Goal: Communication & Community: Connect with others

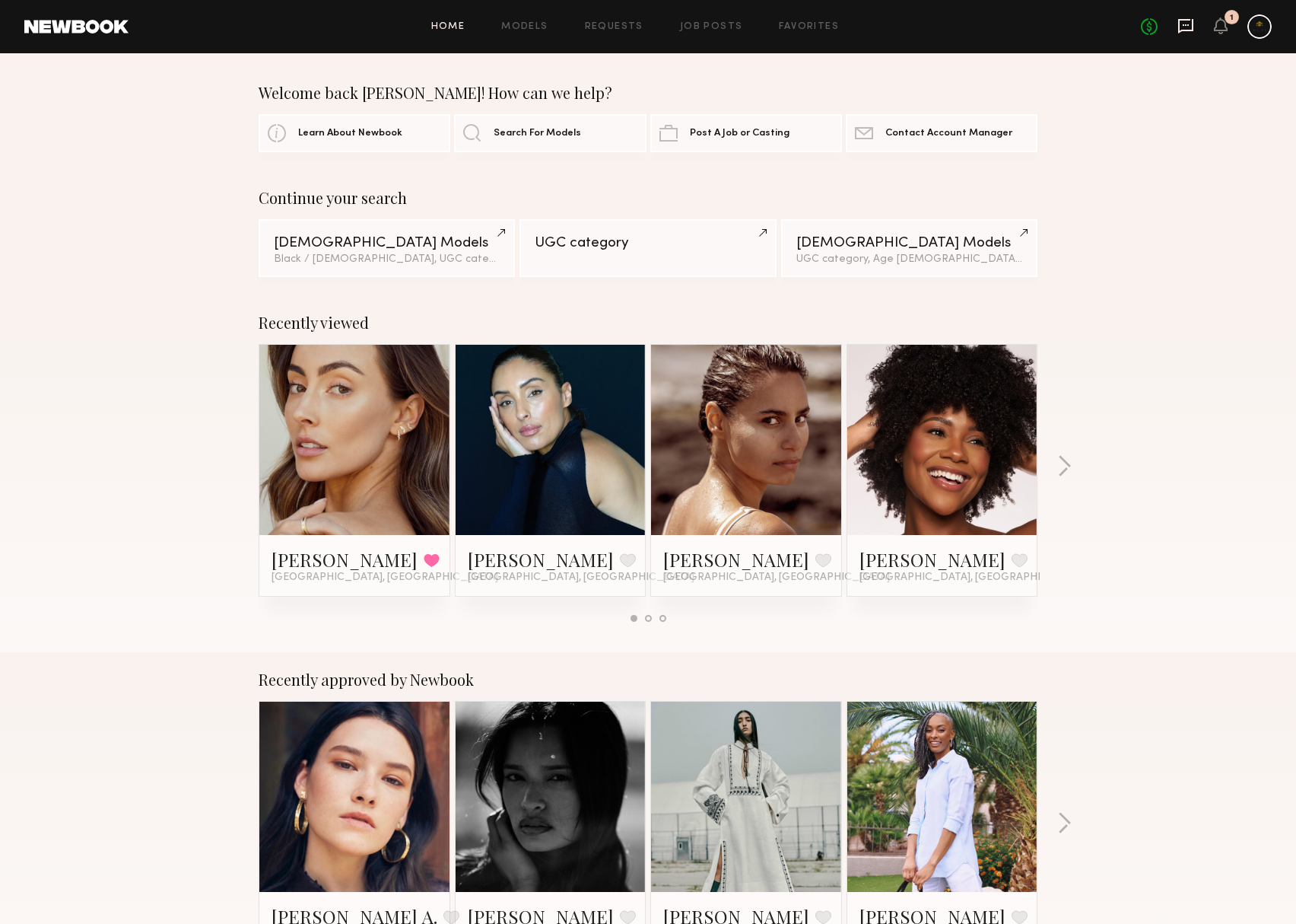
click at [1178, 20] on icon at bounding box center [1186, 26] width 17 height 17
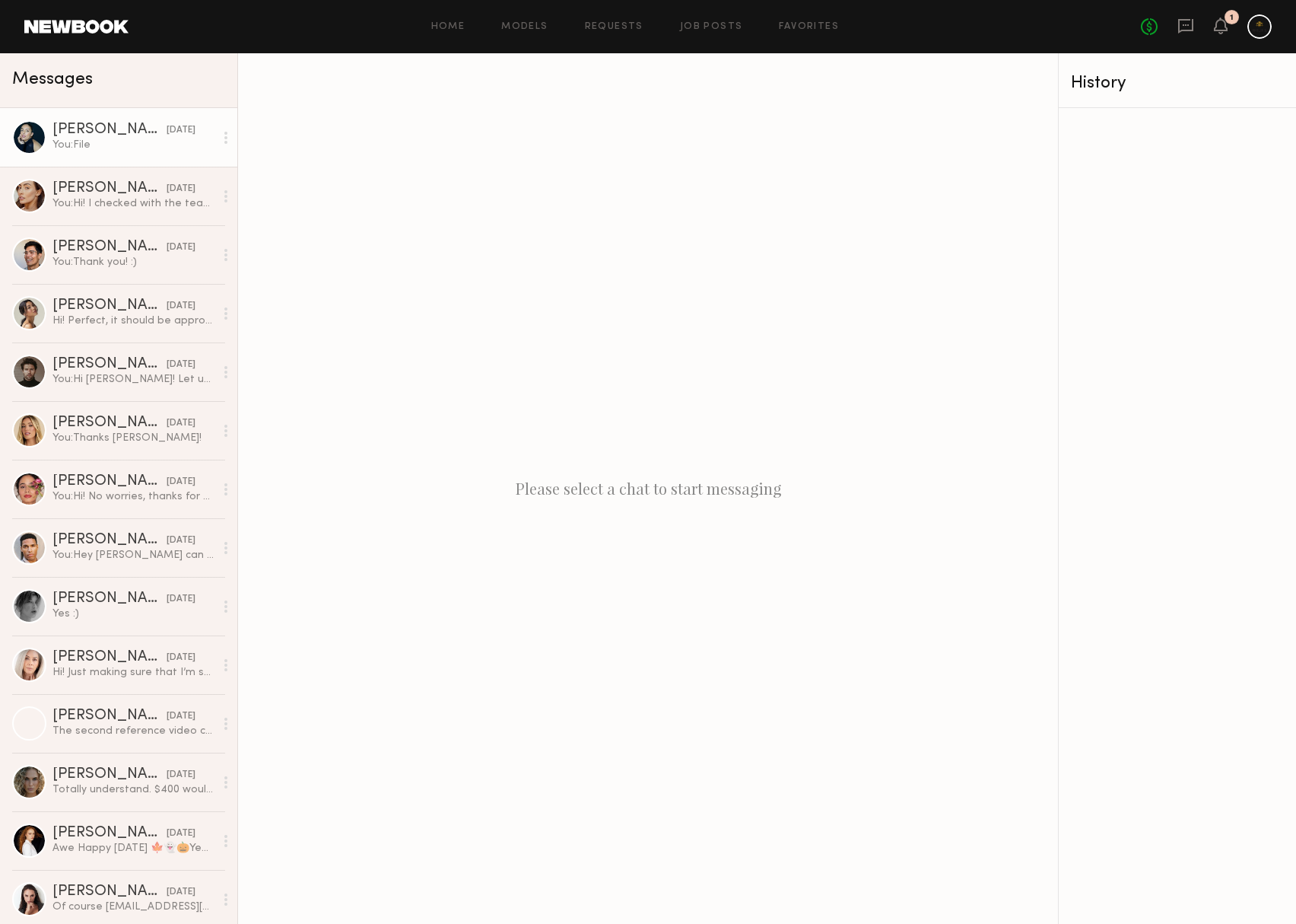
click at [151, 131] on div "[PERSON_NAME]" at bounding box center [109, 130] width 114 height 15
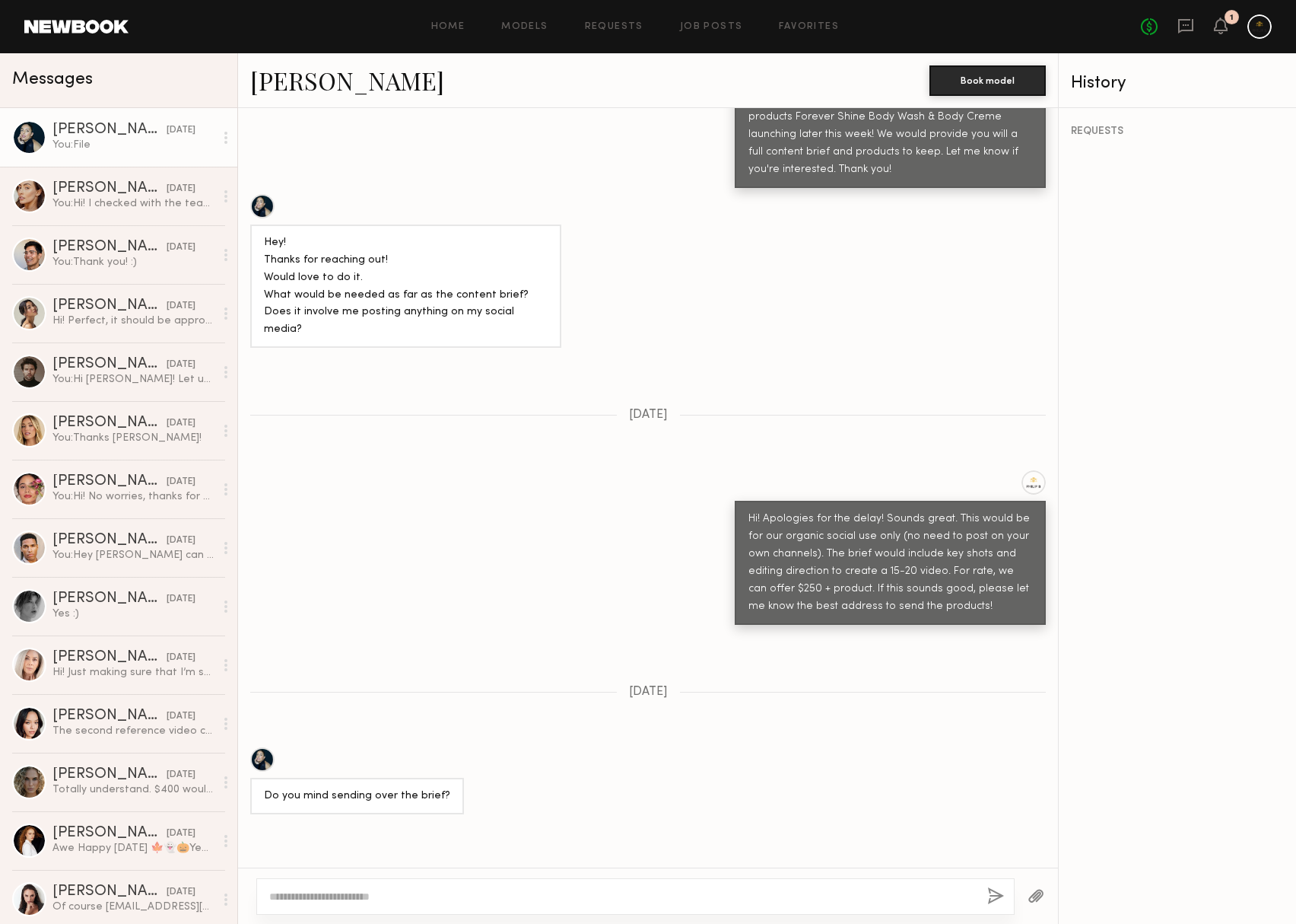
scroll to position [752, 0]
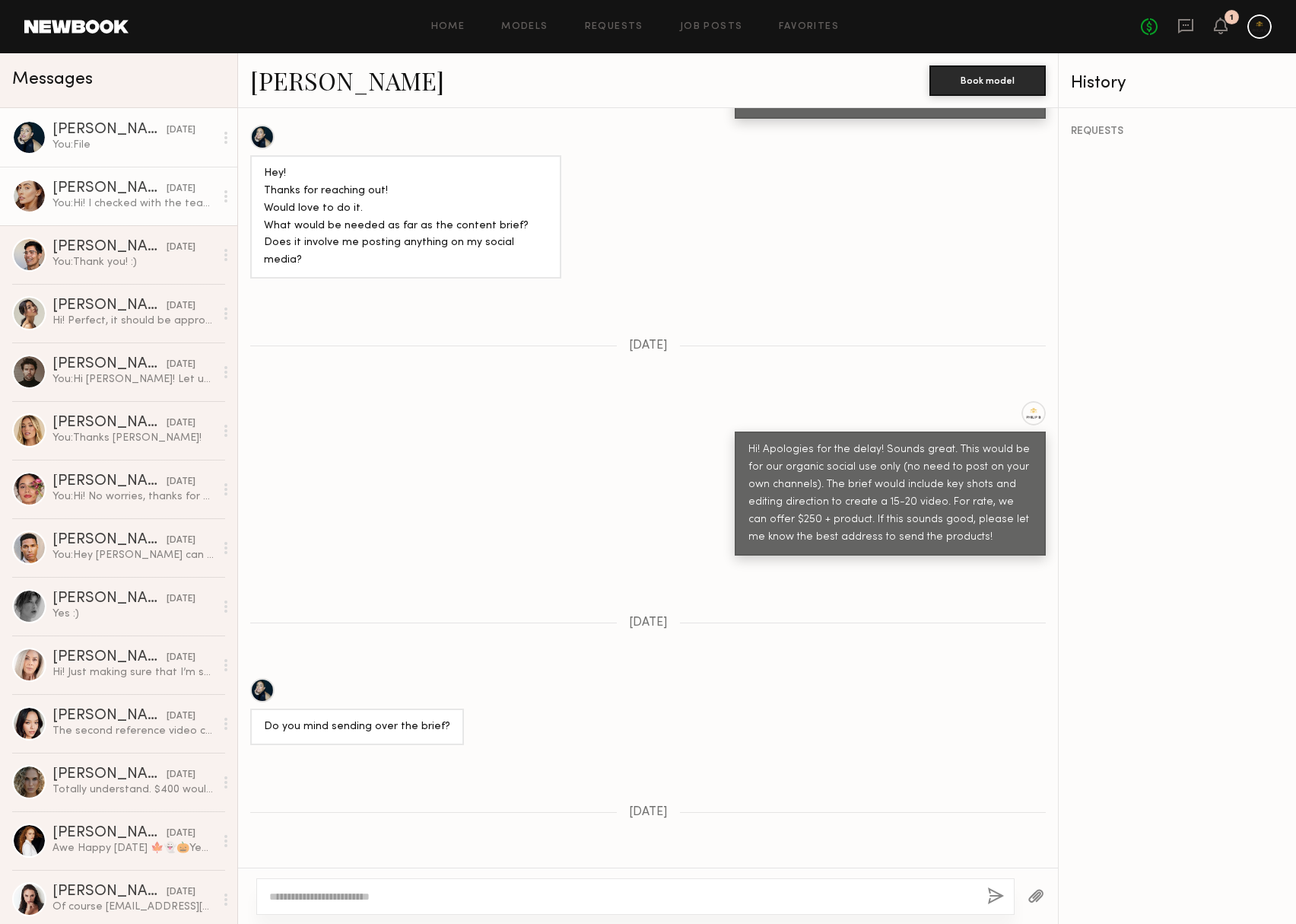
click at [146, 192] on div "[PERSON_NAME]" at bounding box center [109, 189] width 114 height 15
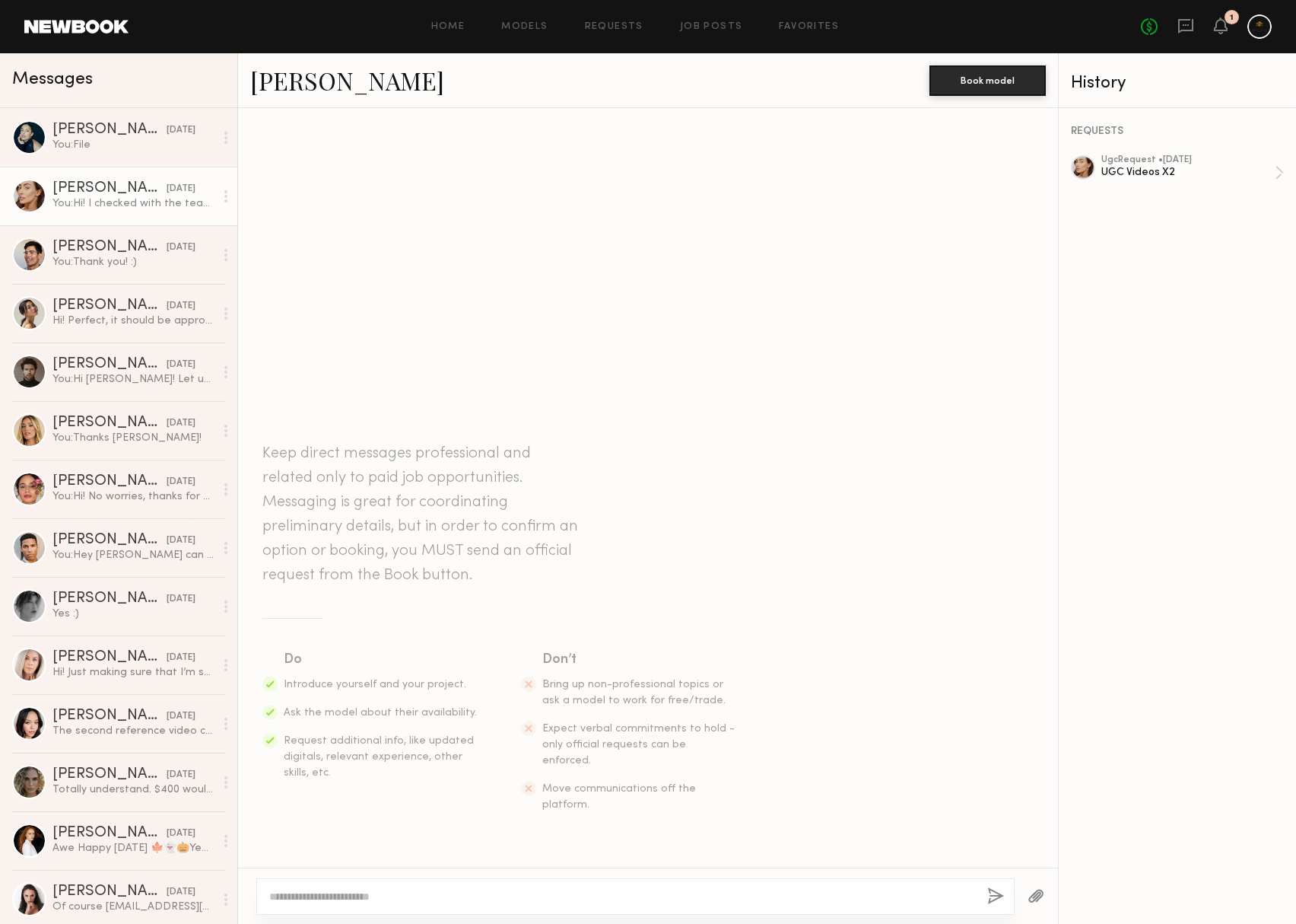
click at [1260, 29] on div at bounding box center [1260, 26] width 24 height 24
click at [1252, 29] on div at bounding box center [1260, 26] width 24 height 24
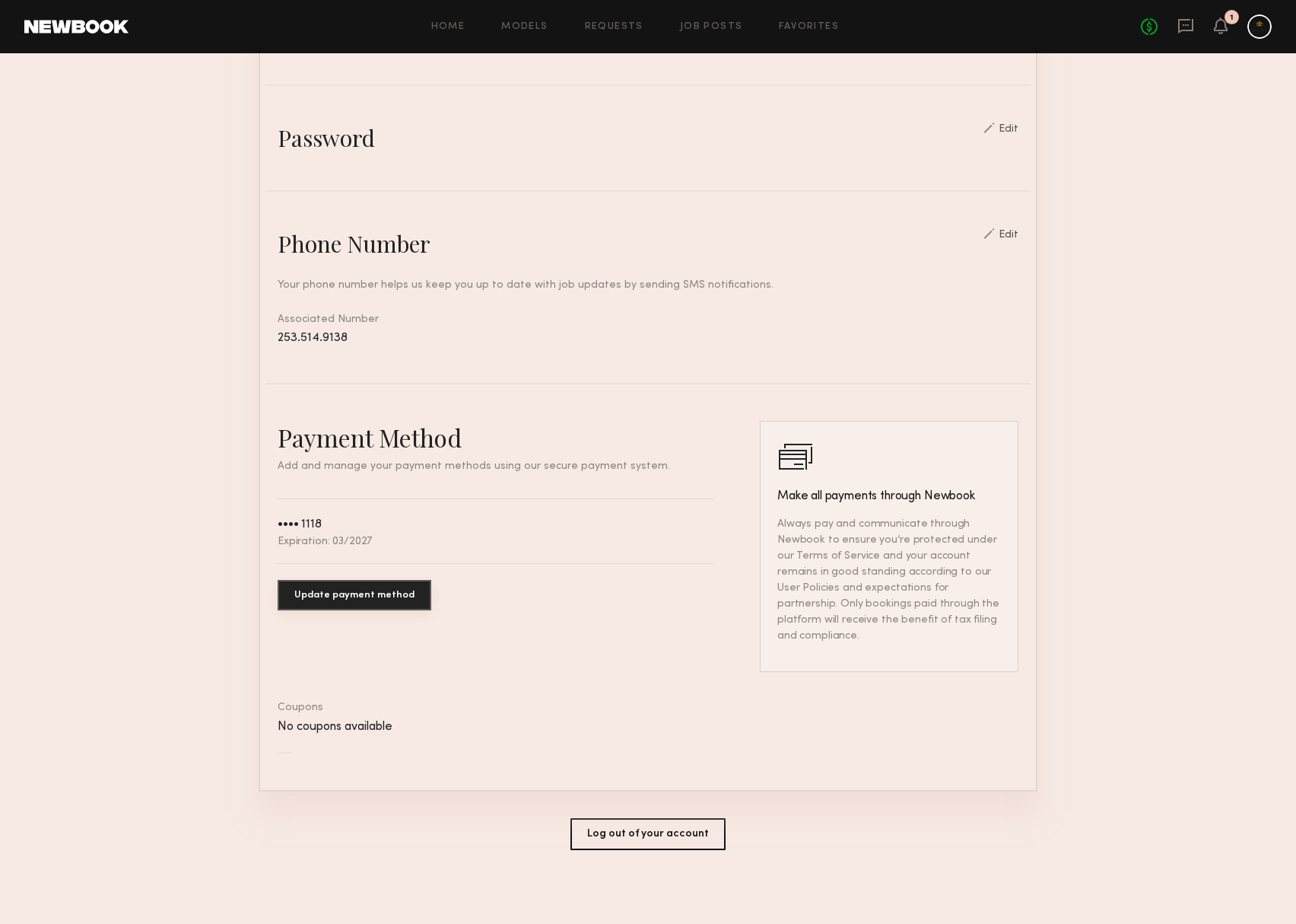
scroll to position [495, 0]
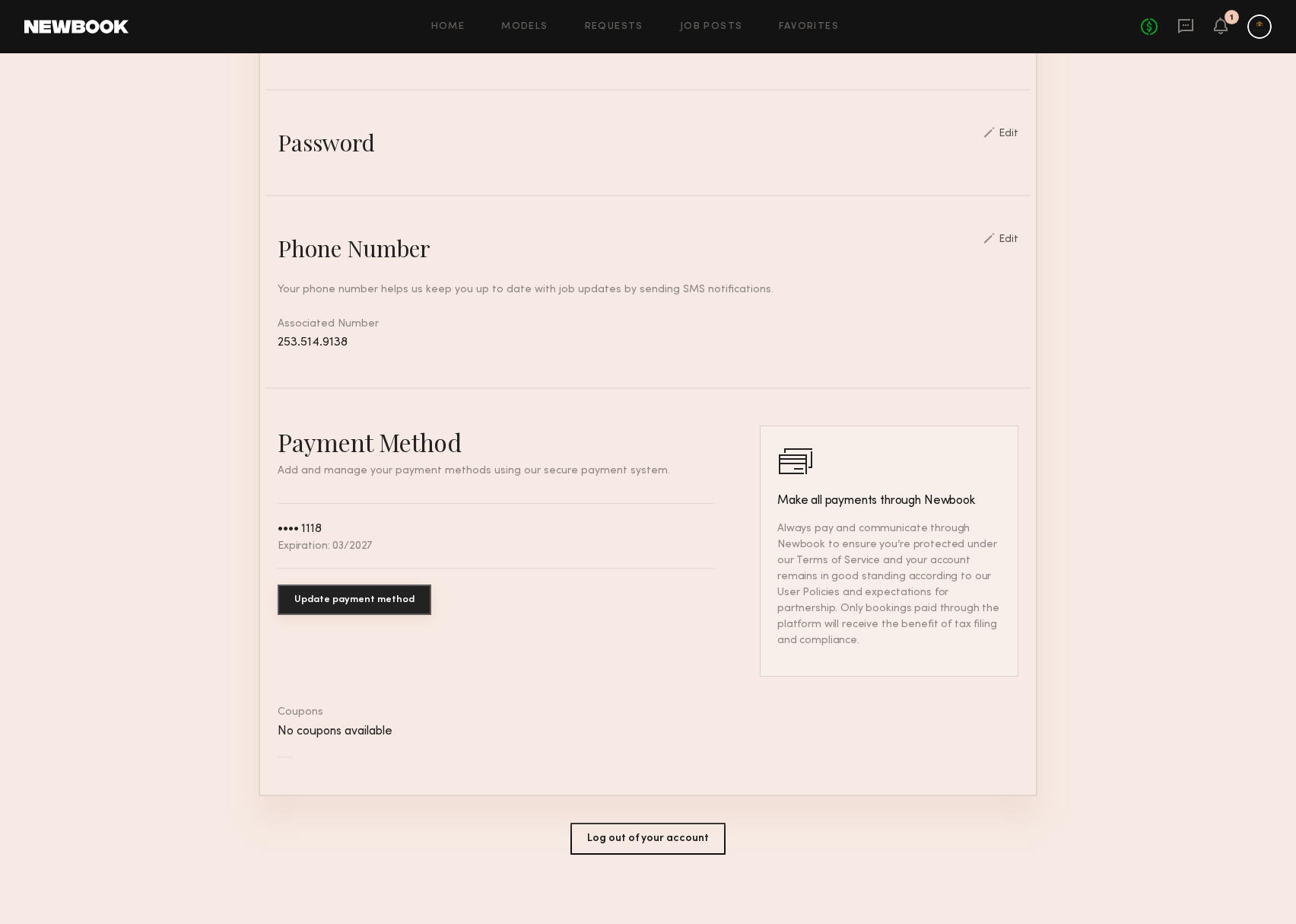
click at [637, 832] on button "Log out of your account" at bounding box center [648, 838] width 155 height 32
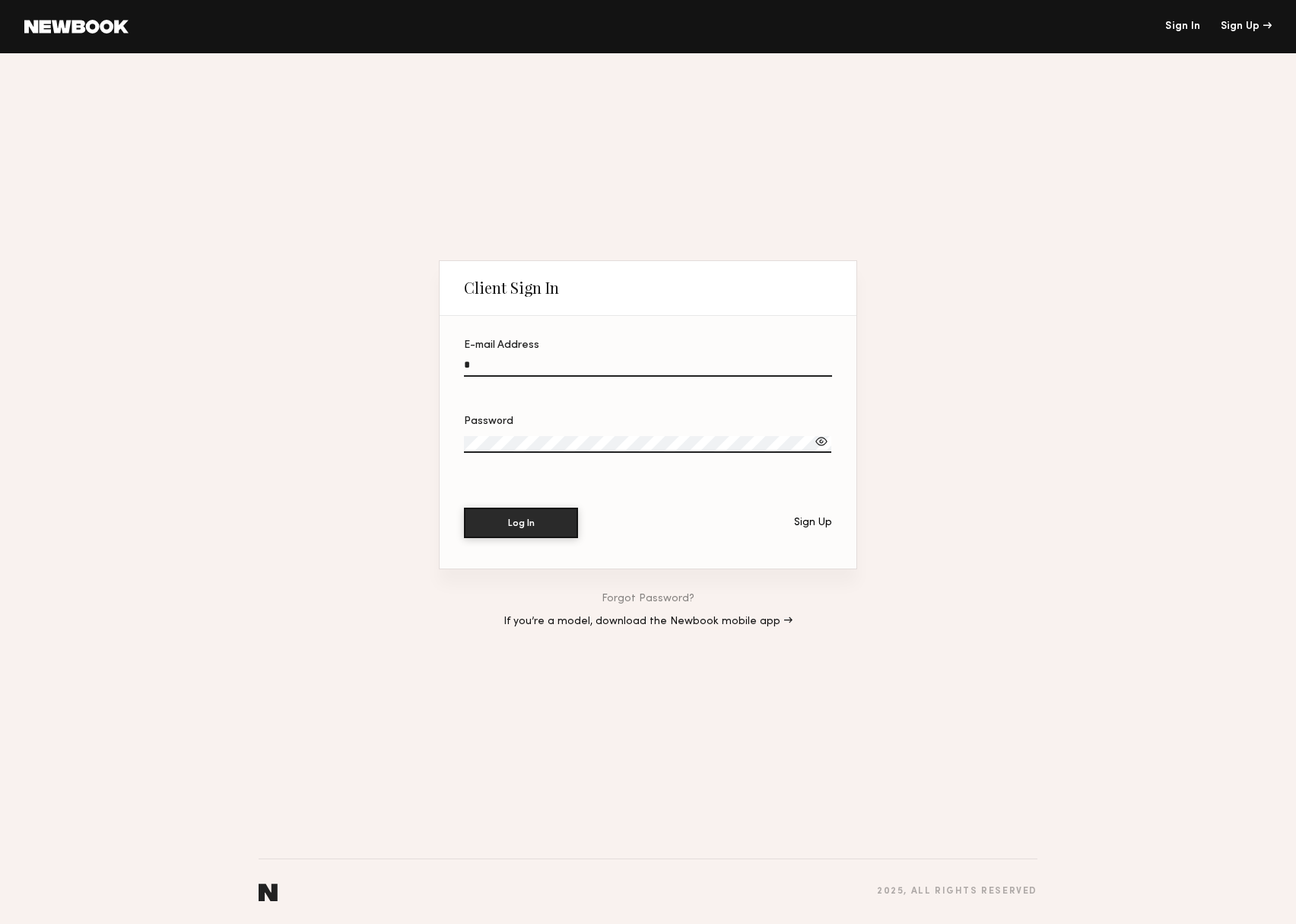
type input "**********"
click at [521, 524] on button "Log In" at bounding box center [521, 522] width 114 height 31
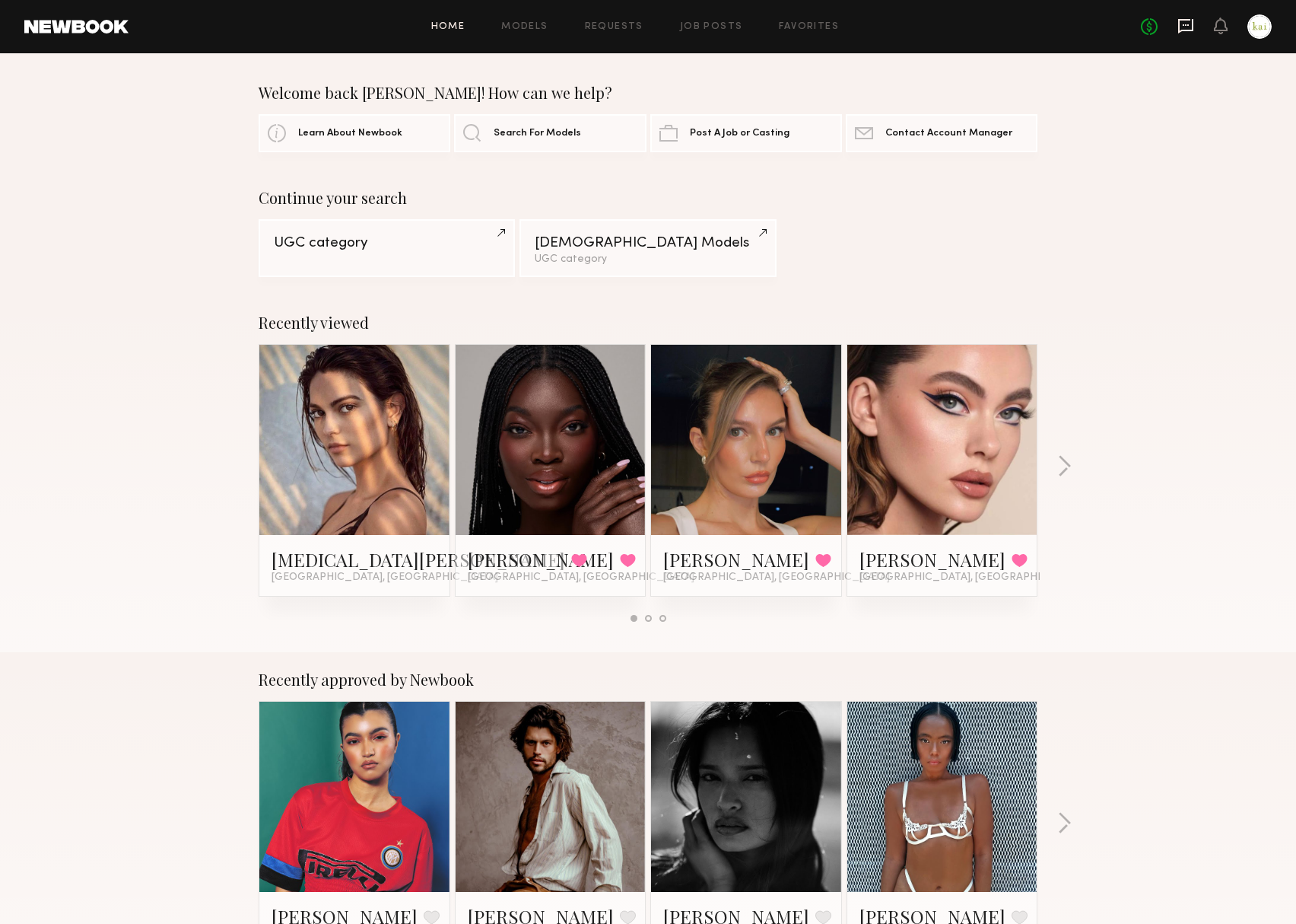
click at [1178, 26] on icon at bounding box center [1186, 26] width 15 height 14
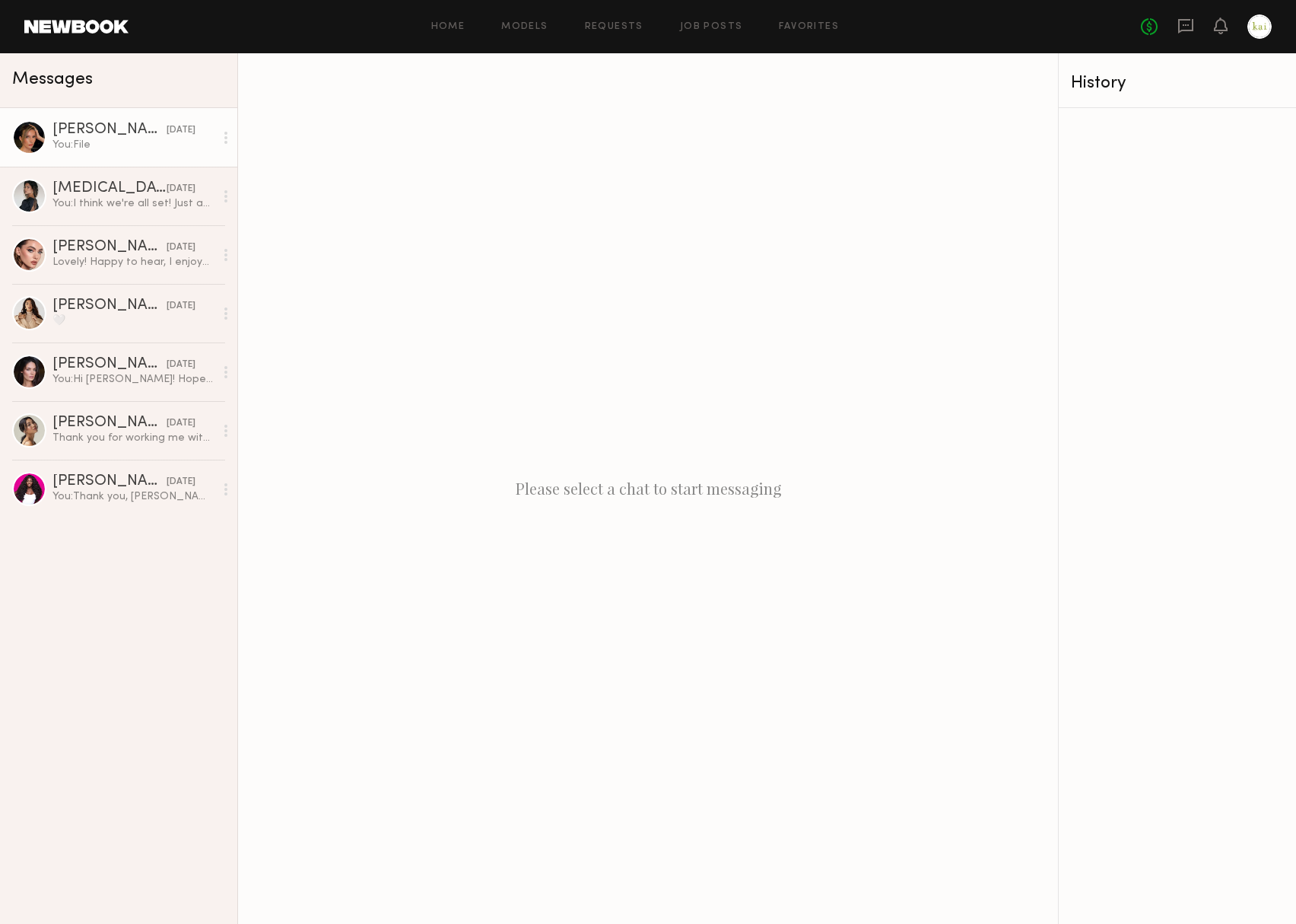
click at [195, 138] on div "You: File" at bounding box center [133, 144] width 162 height 14
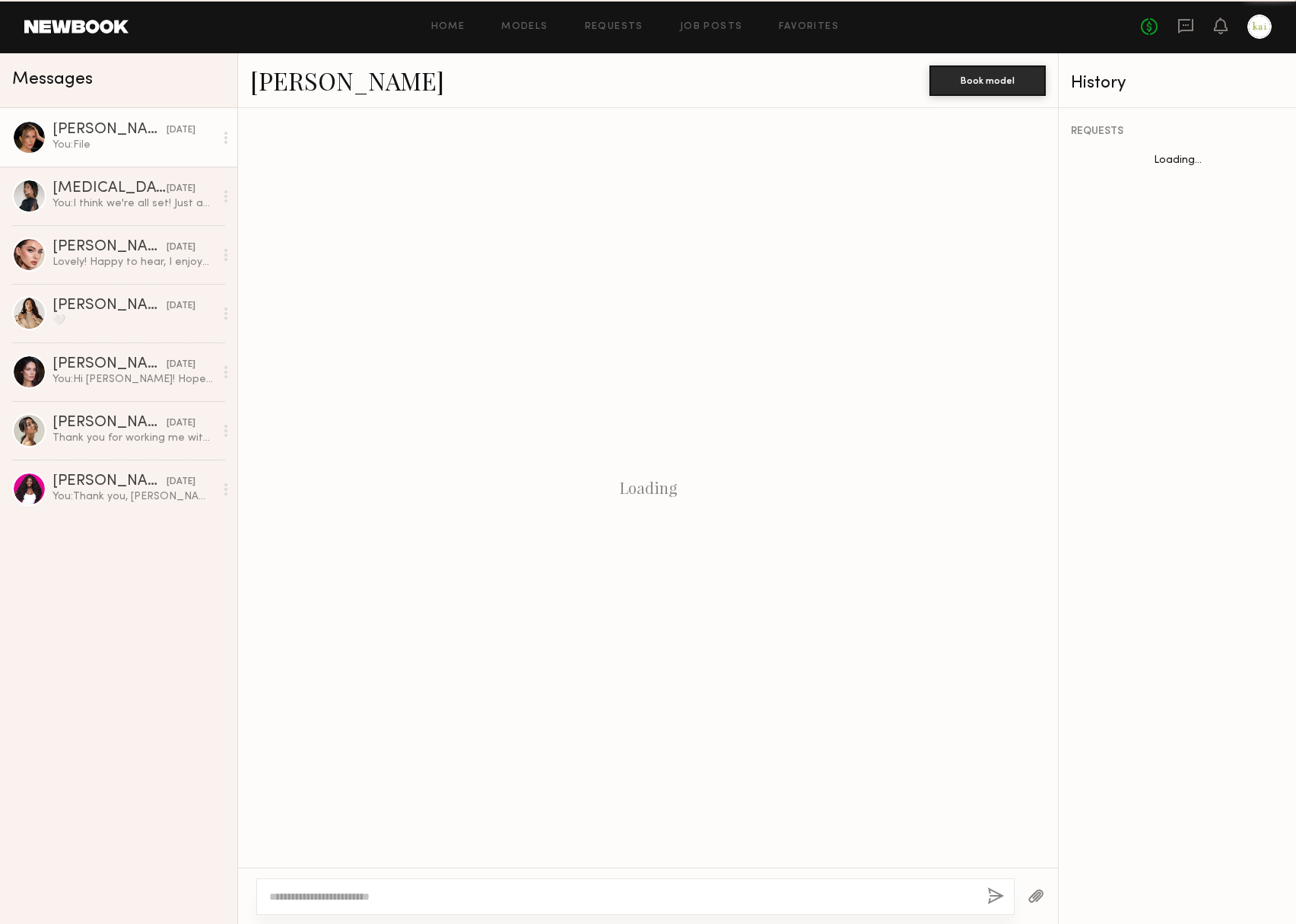
scroll to position [1020, 0]
